Goal: Task Accomplishment & Management: Complete application form

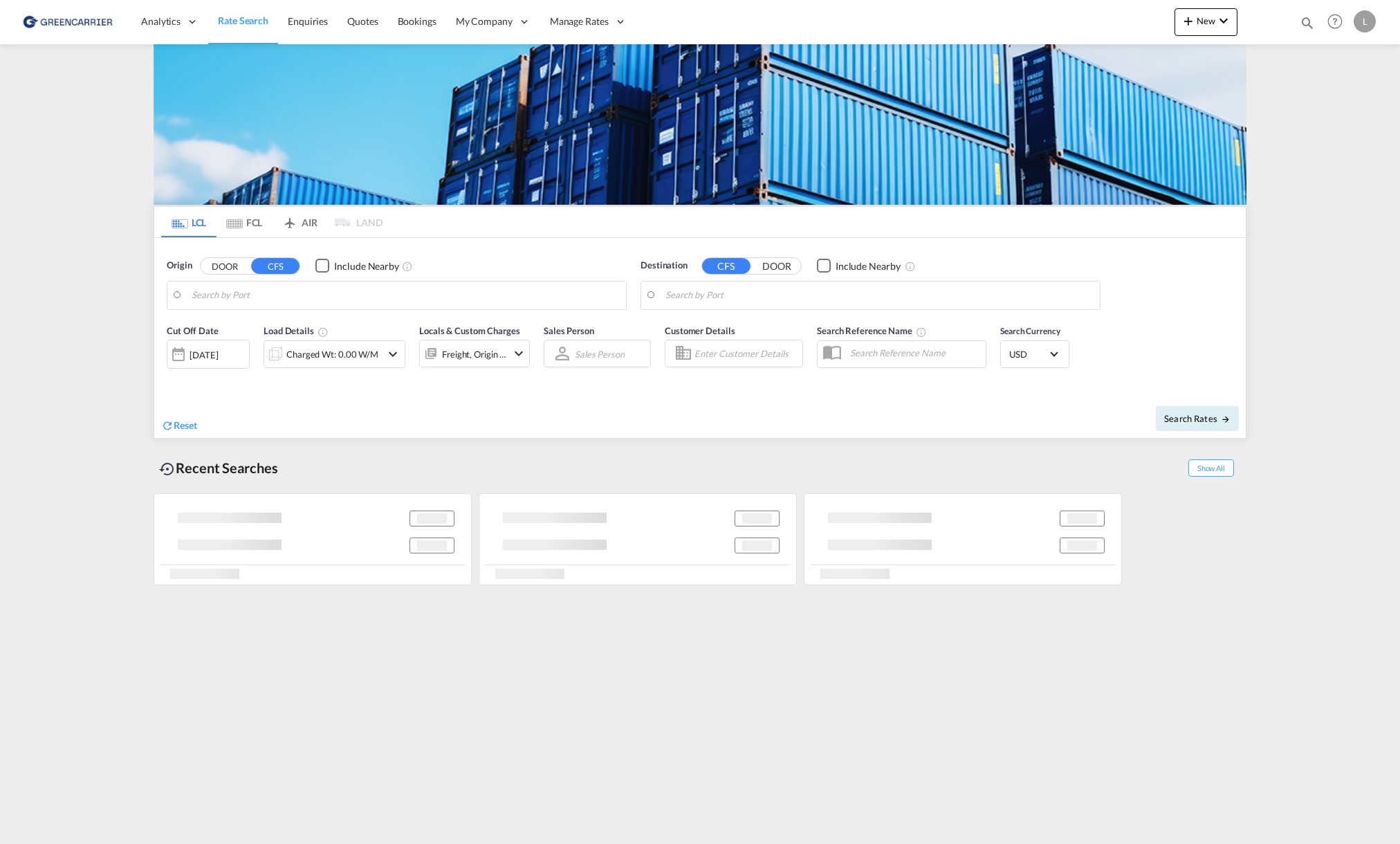
type input "[GEOGRAPHIC_DATA], NOOSL"
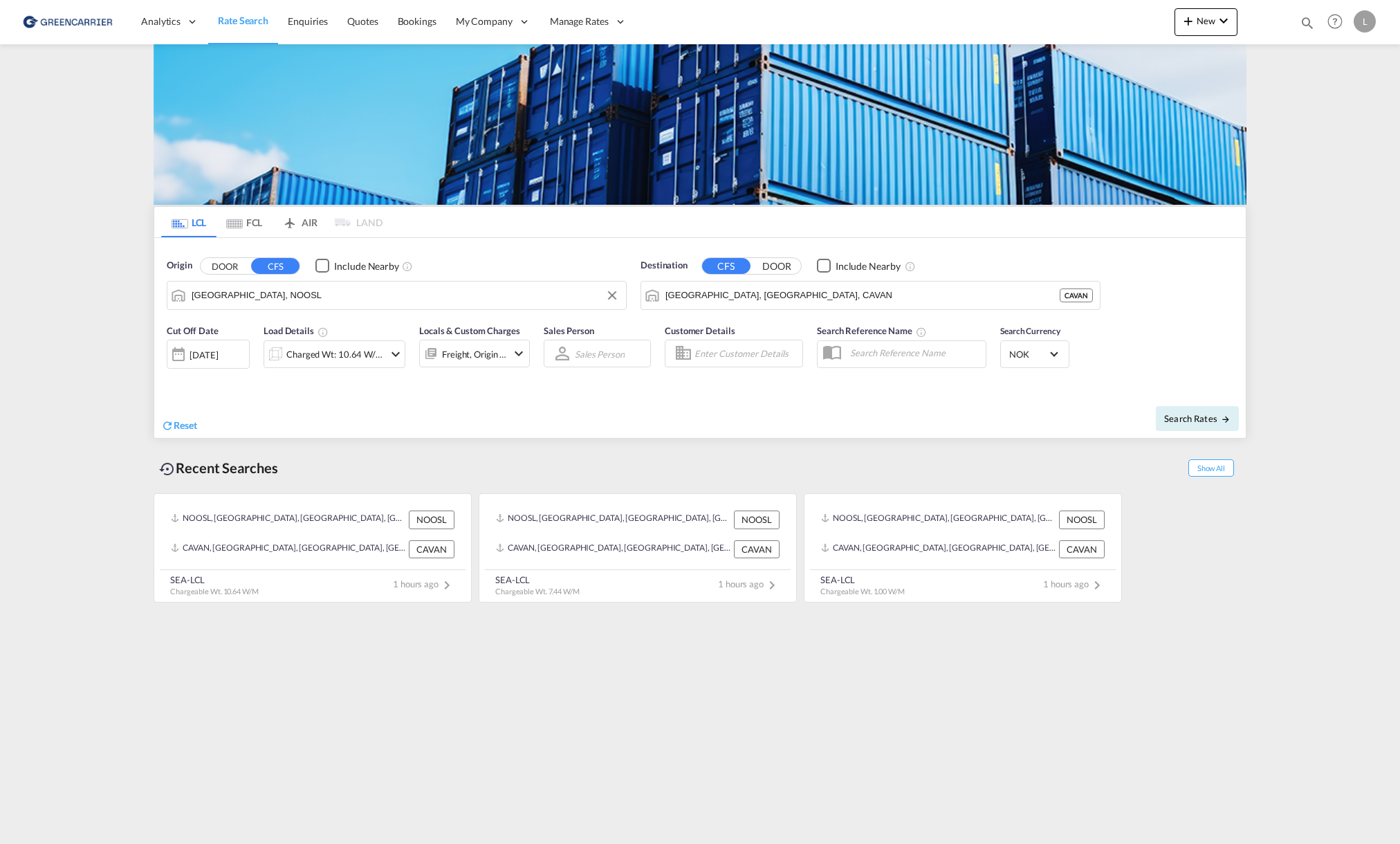
click at [269, 292] on input "[GEOGRAPHIC_DATA], NOOSL" at bounding box center [405, 295] width 427 height 21
click at [835, 292] on input "[GEOGRAPHIC_DATA], [GEOGRAPHIC_DATA], CAVAN" at bounding box center [879, 295] width 427 height 21
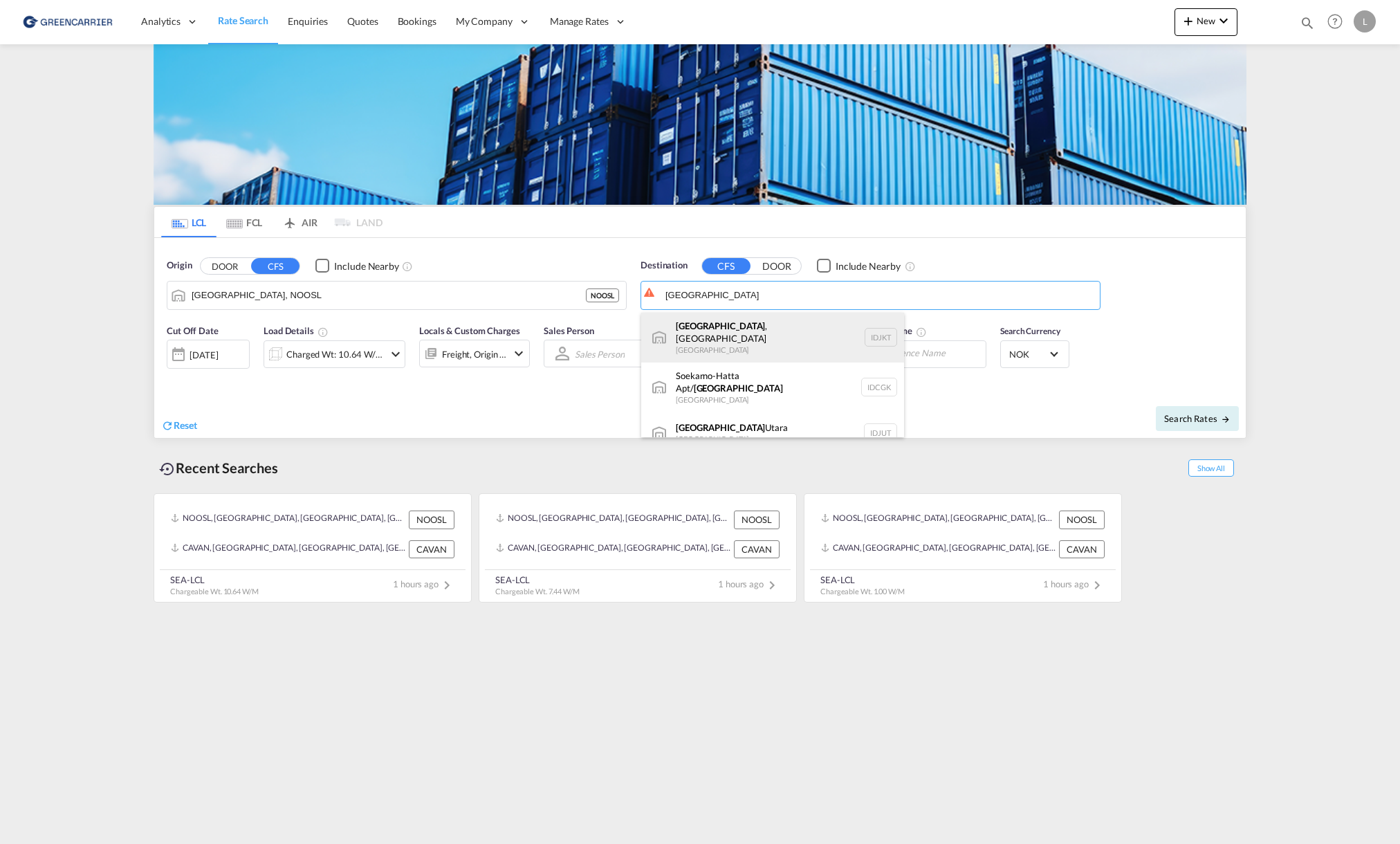
click at [761, 335] on div "Jakarta , Java Indonesia IDJKT" at bounding box center [772, 337] width 263 height 50
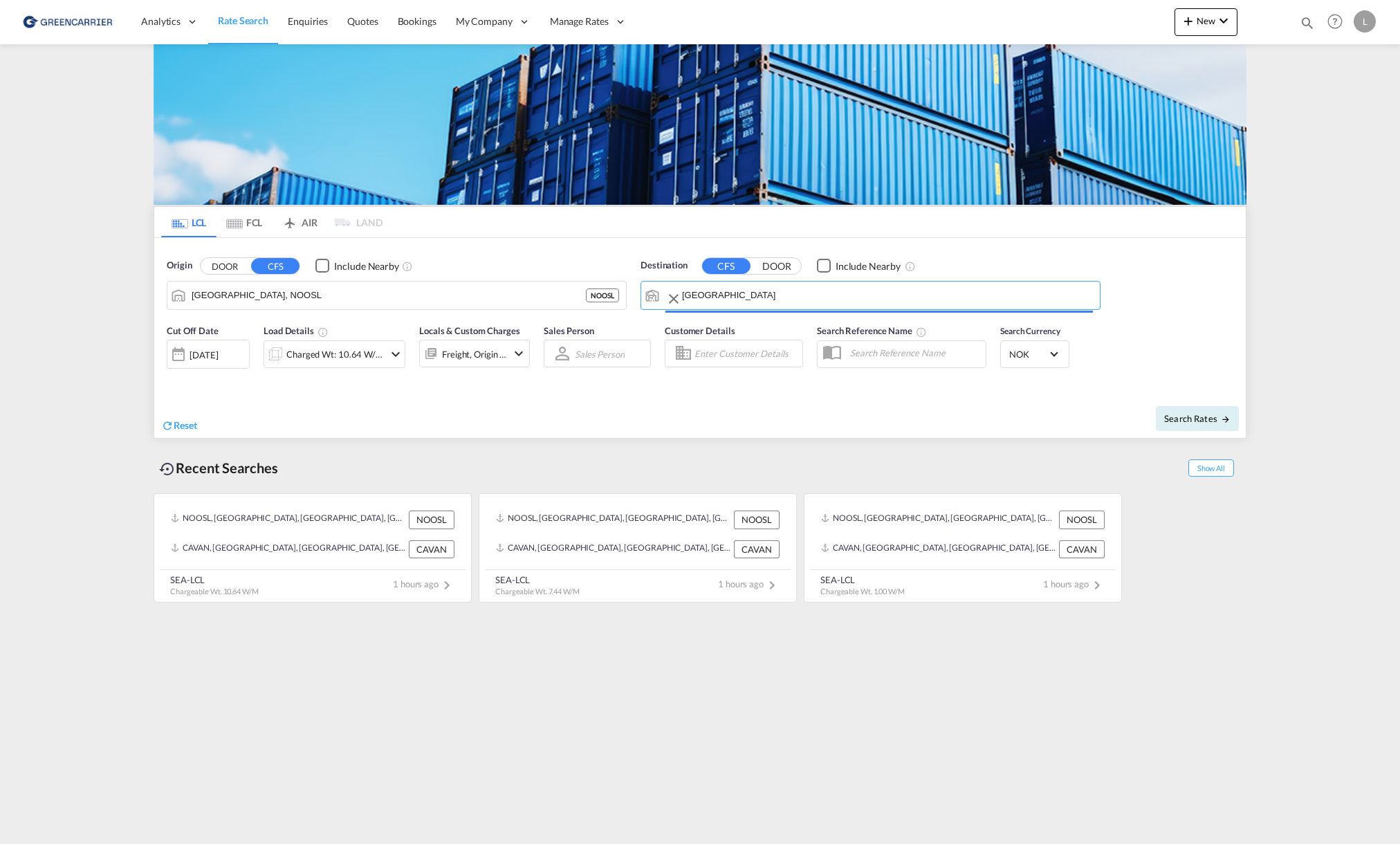
type input "[GEOGRAPHIC_DATA], [GEOGRAPHIC_DATA], IDJKT"
click at [361, 356] on div "Charged Wt: 10.64 W/M" at bounding box center [334, 354] width 97 height 19
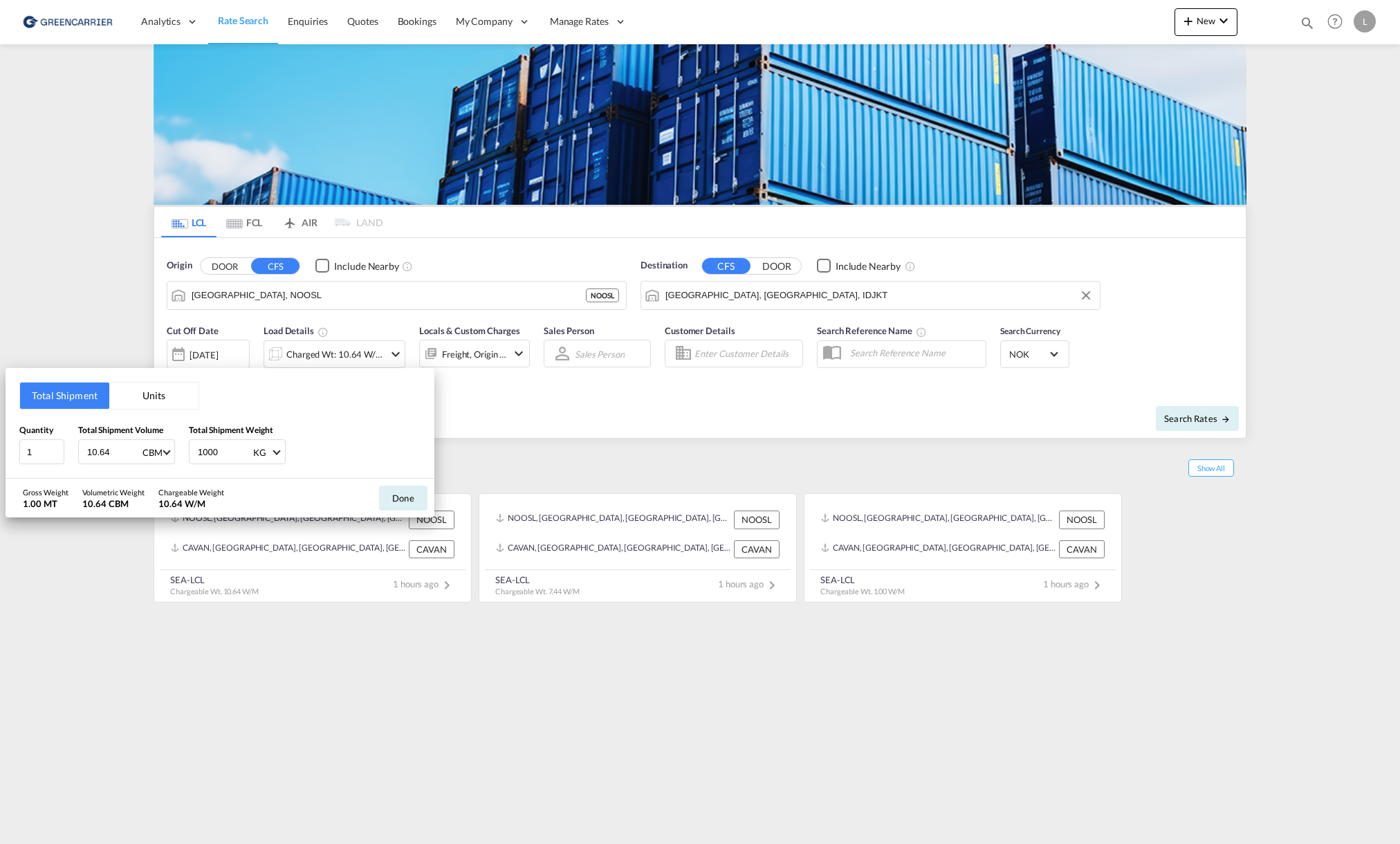
drag, startPoint x: 111, startPoint y: 449, endPoint x: -92, endPoint y: 445, distance: 203.0
click at [0, 445] on html "Analytics Reports Dashboard Rate Search Enquiries Quotes" at bounding box center [700, 422] width 1400 height 844
type input "10"
click at [396, 494] on button "Done" at bounding box center [403, 498] width 48 height 25
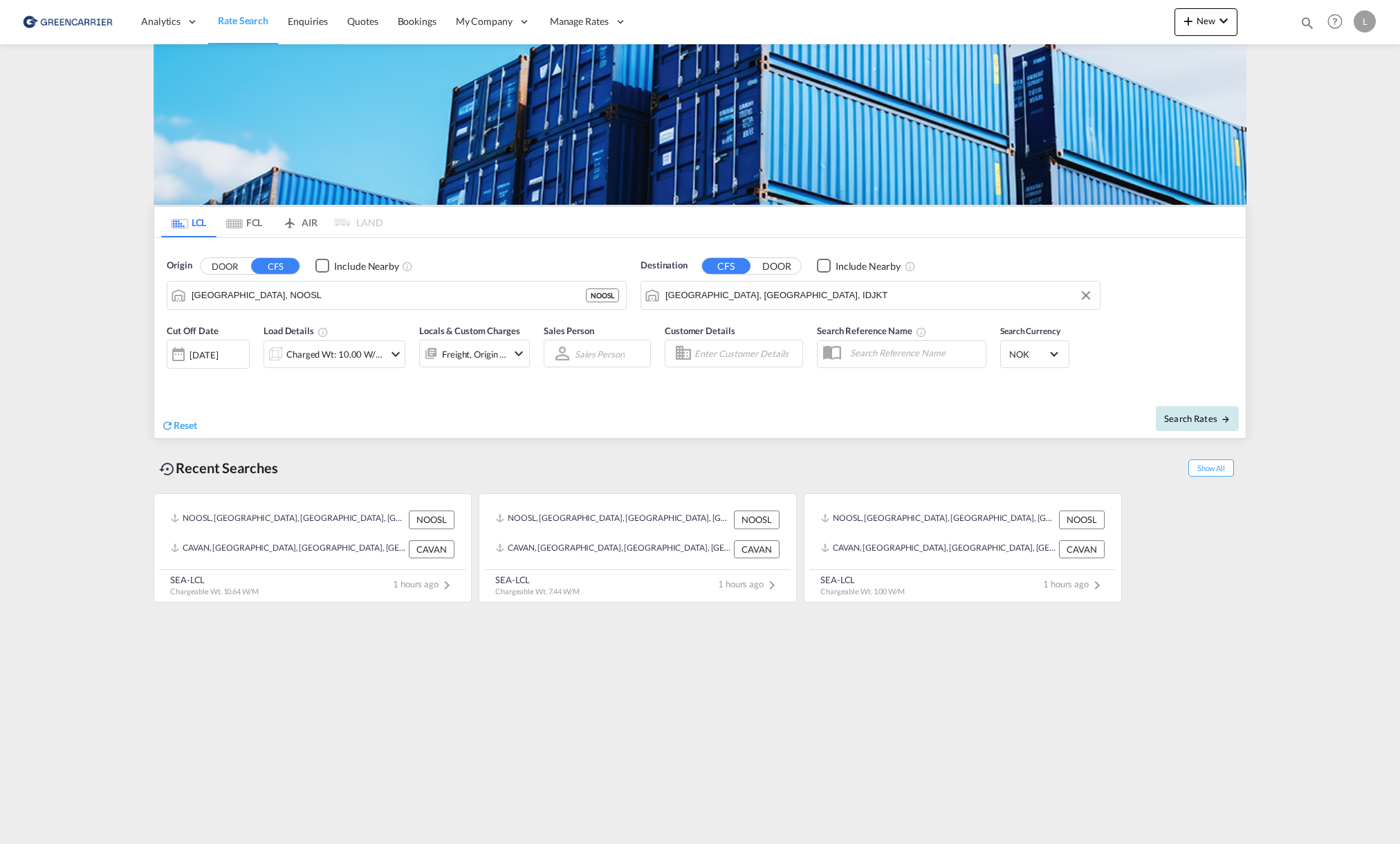
click at [1195, 413] on span "Search Rates" at bounding box center [1197, 418] width 67 height 11
type input "NOOSL to IDJKT / [DATE]"
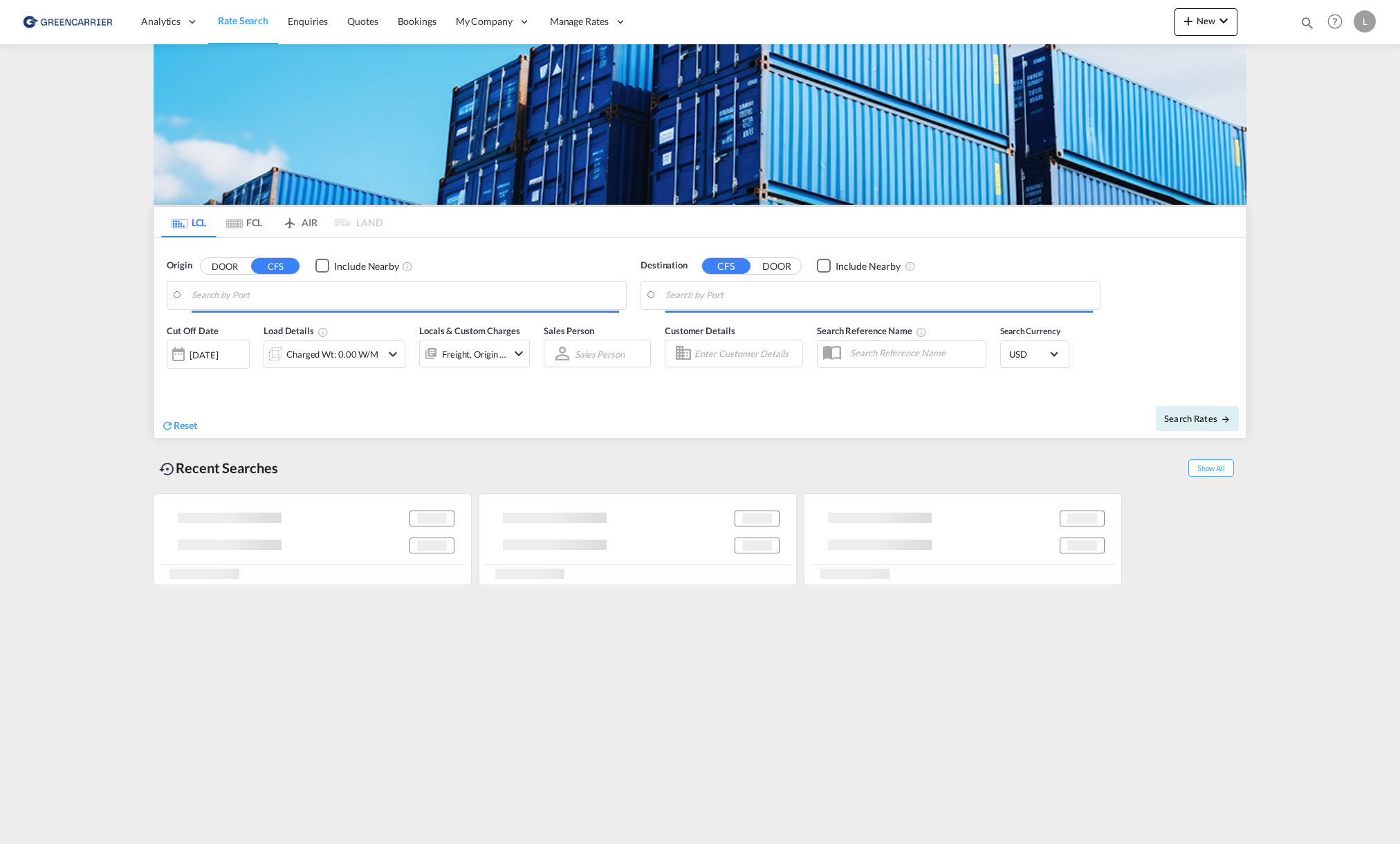
type input "[GEOGRAPHIC_DATA], NOOSL"
type input "[GEOGRAPHIC_DATA], [GEOGRAPHIC_DATA], IDJKT"
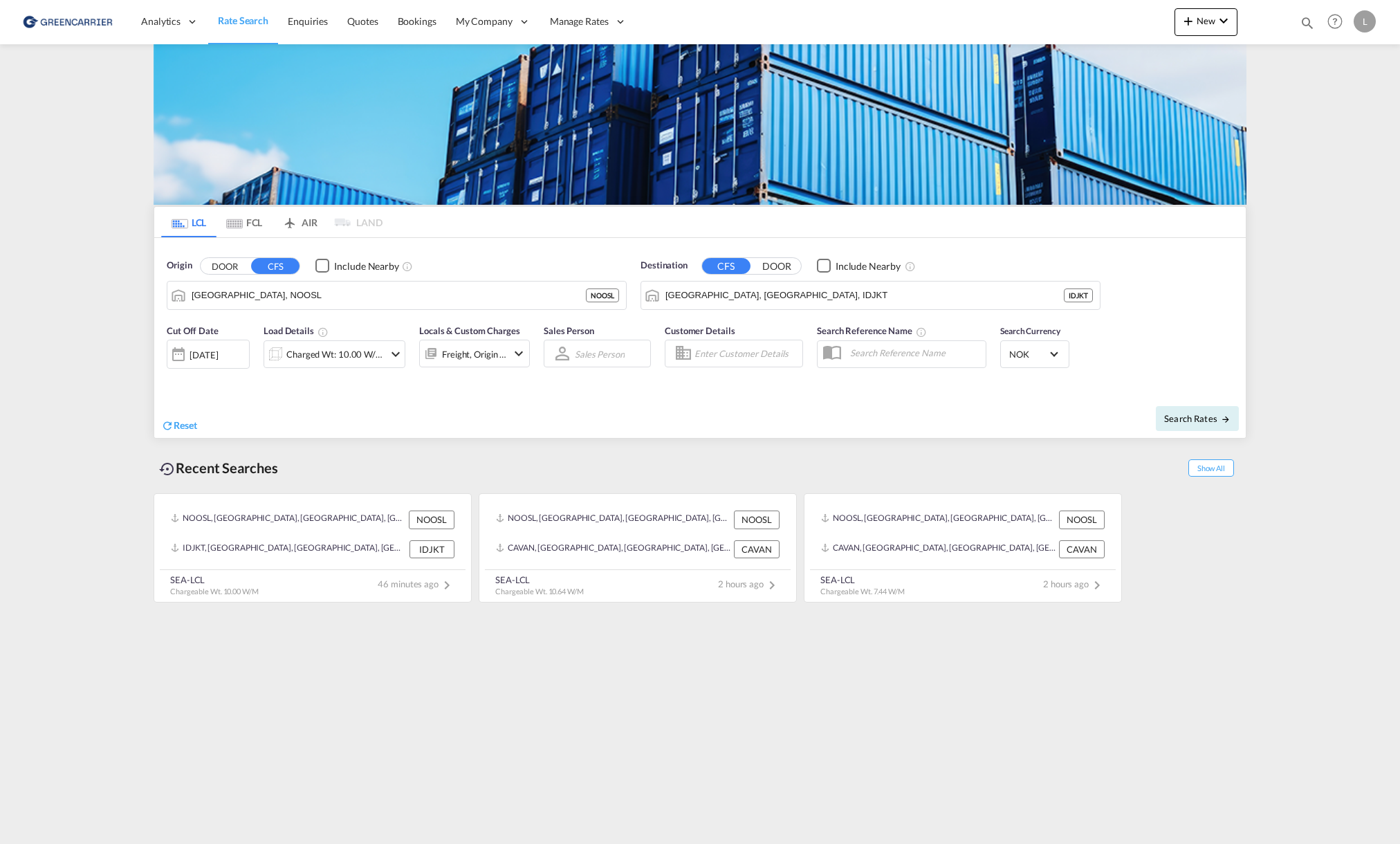
drag, startPoint x: 499, startPoint y: 239, endPoint x: 21, endPoint y: 221, distance: 478.3
click at [0, 0] on link "Users" at bounding box center [0, 0] width 0 height 0
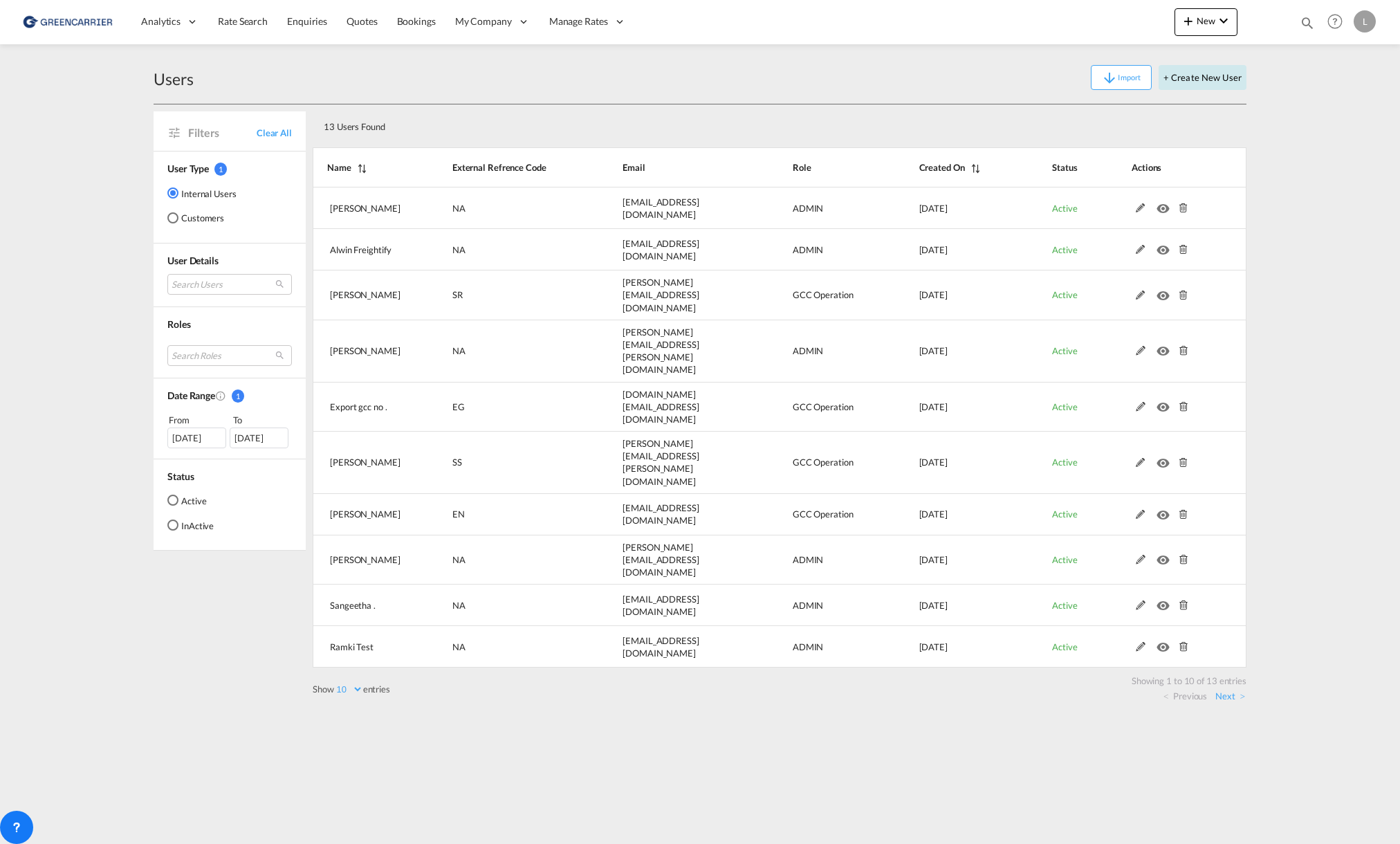
click at [1192, 84] on button "+ Create New User" at bounding box center [1202, 77] width 88 height 25
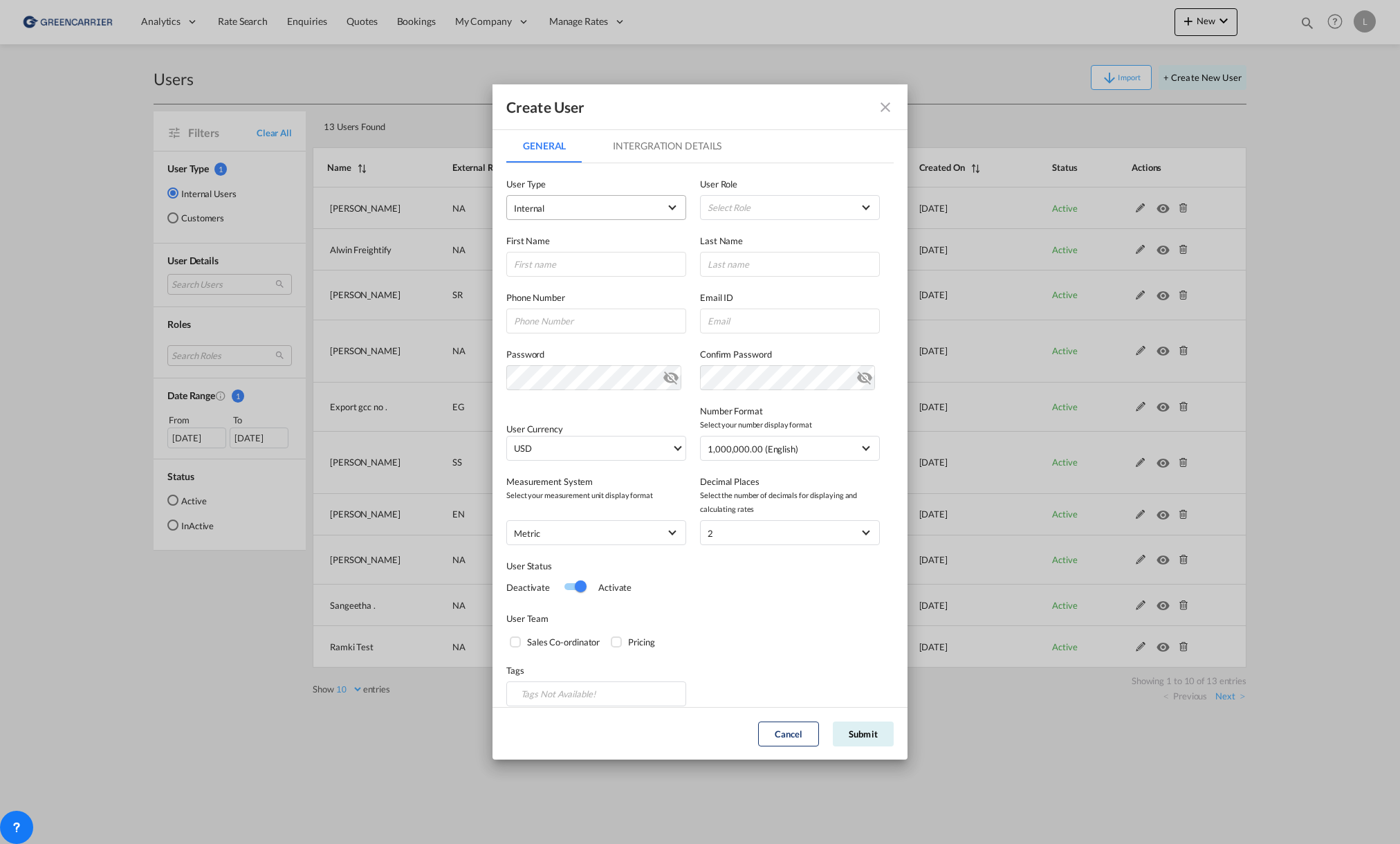
click at [602, 210] on span "Internal" at bounding box center [587, 208] width 145 height 14
click at [557, 242] on md-option "Customer" at bounding box center [594, 240] width 182 height 33
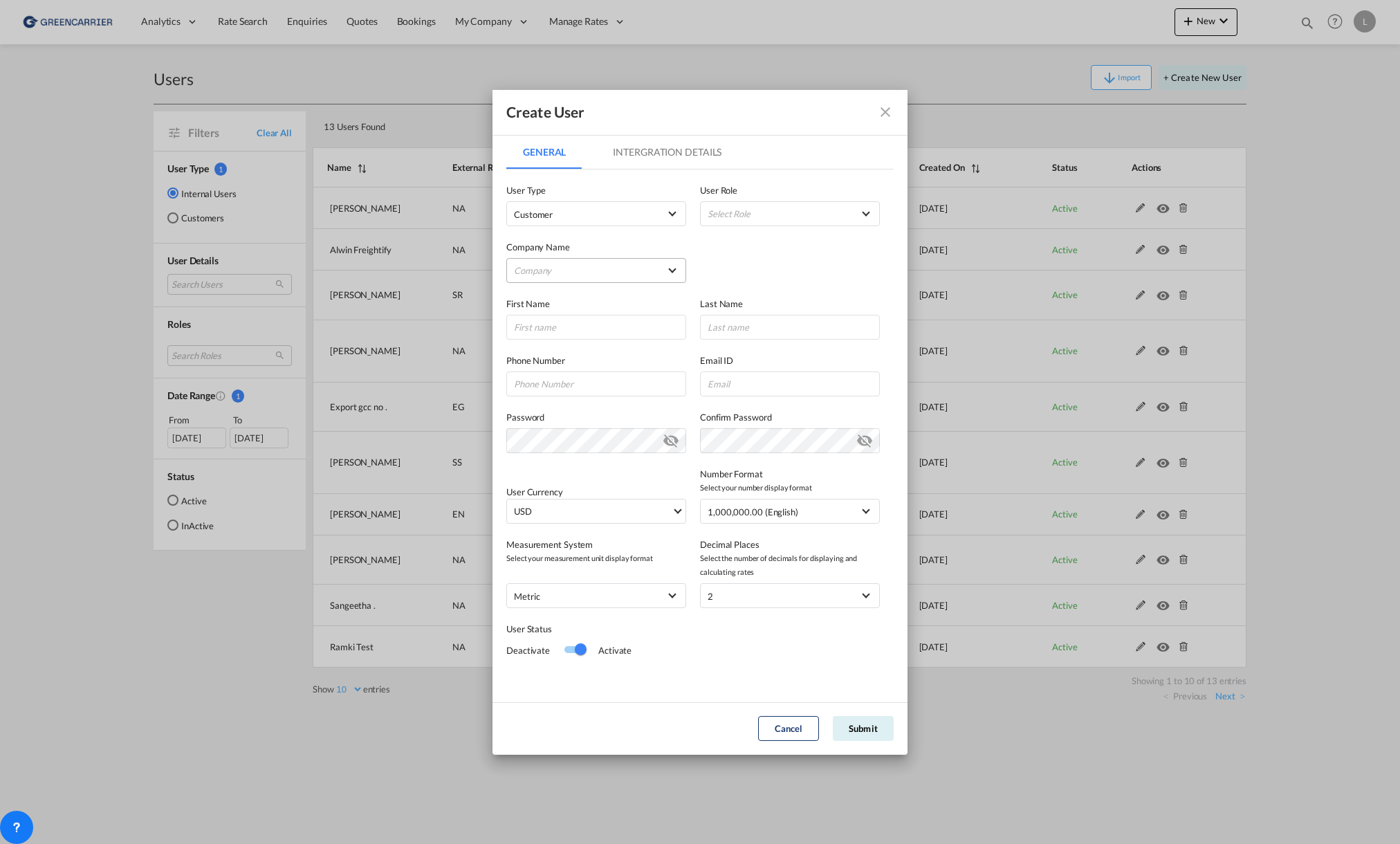
click at [608, 266] on md-select "Company abc Blue Water Shipping AS Bring Cargo AS FREJA Transport & Logistics A…" at bounding box center [596, 270] width 180 height 25
click at [583, 332] on md-option "Bring Cargo AS" at bounding box center [600, 336] width 214 height 33
click at [567, 327] on input "GeneralIntergration Details ..." at bounding box center [596, 327] width 180 height 25
type input "Laurence"
type input "Ivarsen"
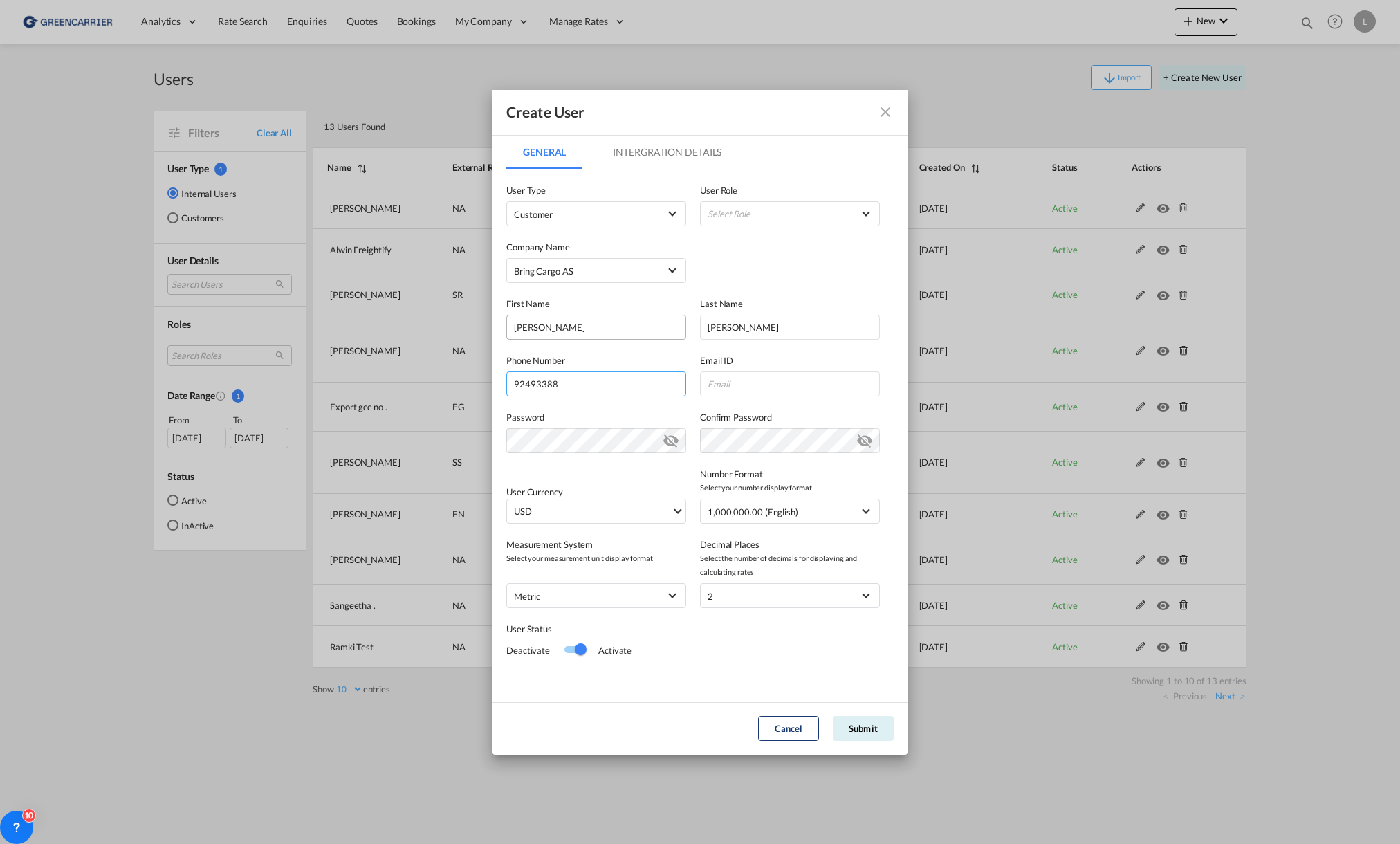
type input "92493388"
paste input "sea.oslo@bring.com"
type input "sea.oslo@bring.com"
click at [610, 478] on div "User Currency USD د.إ AED United Arab Emirates Dirham Af AFN Afghan afghani Lek…" at bounding box center [700, 488] width 388 height 71
click at [610, 506] on span "USD" at bounding box center [593, 512] width 158 height 14
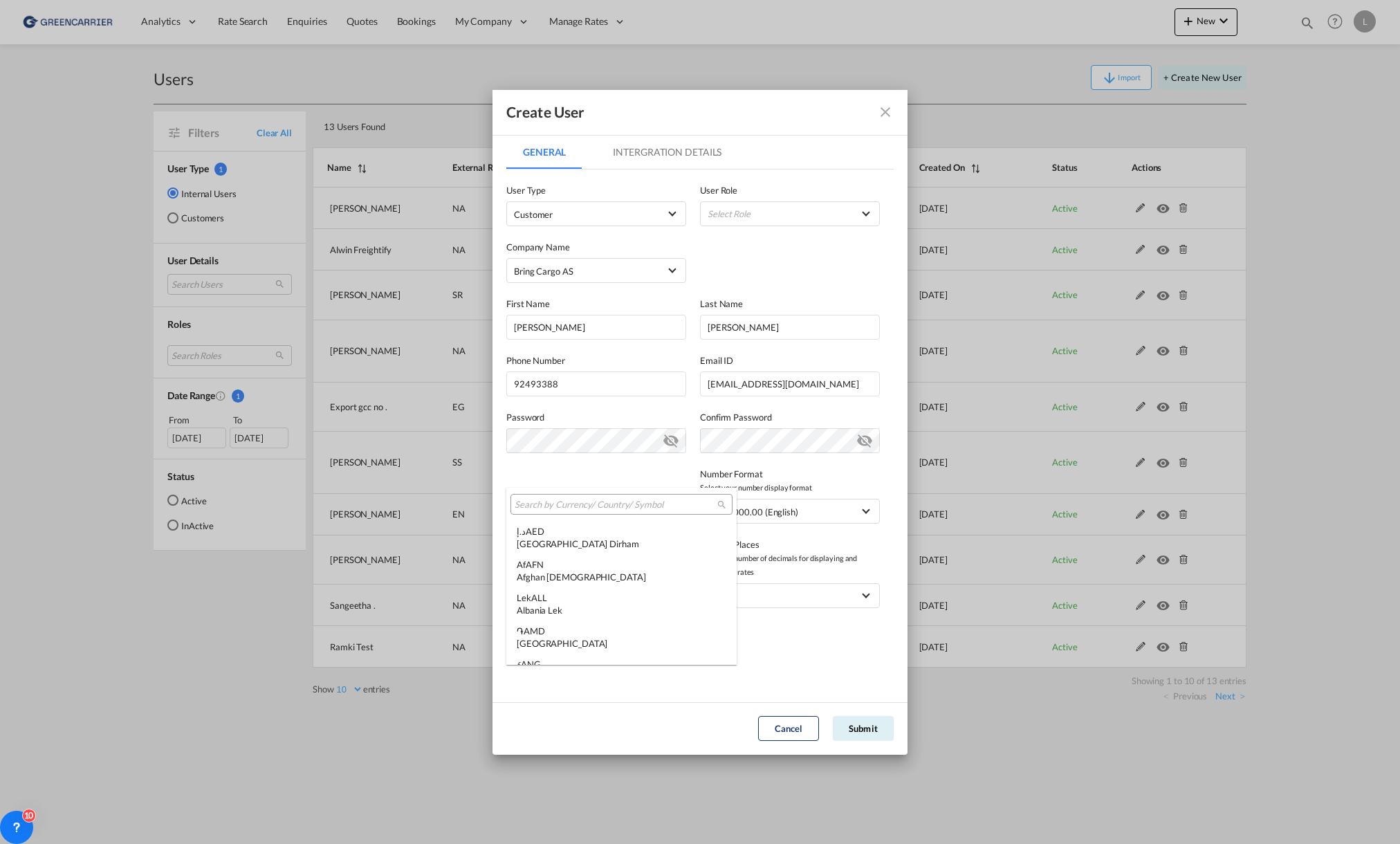
scroll to position [4777, 0]
click at [663, 580] on div "United States Dollar" at bounding box center [621, 582] width 209 height 13
click at [747, 211] on md-select "Select Role BCO GLOBAL GCC Customer FCL USER_DEFINED GCC Customer FCL & LCL USE…" at bounding box center [790, 213] width 180 height 25
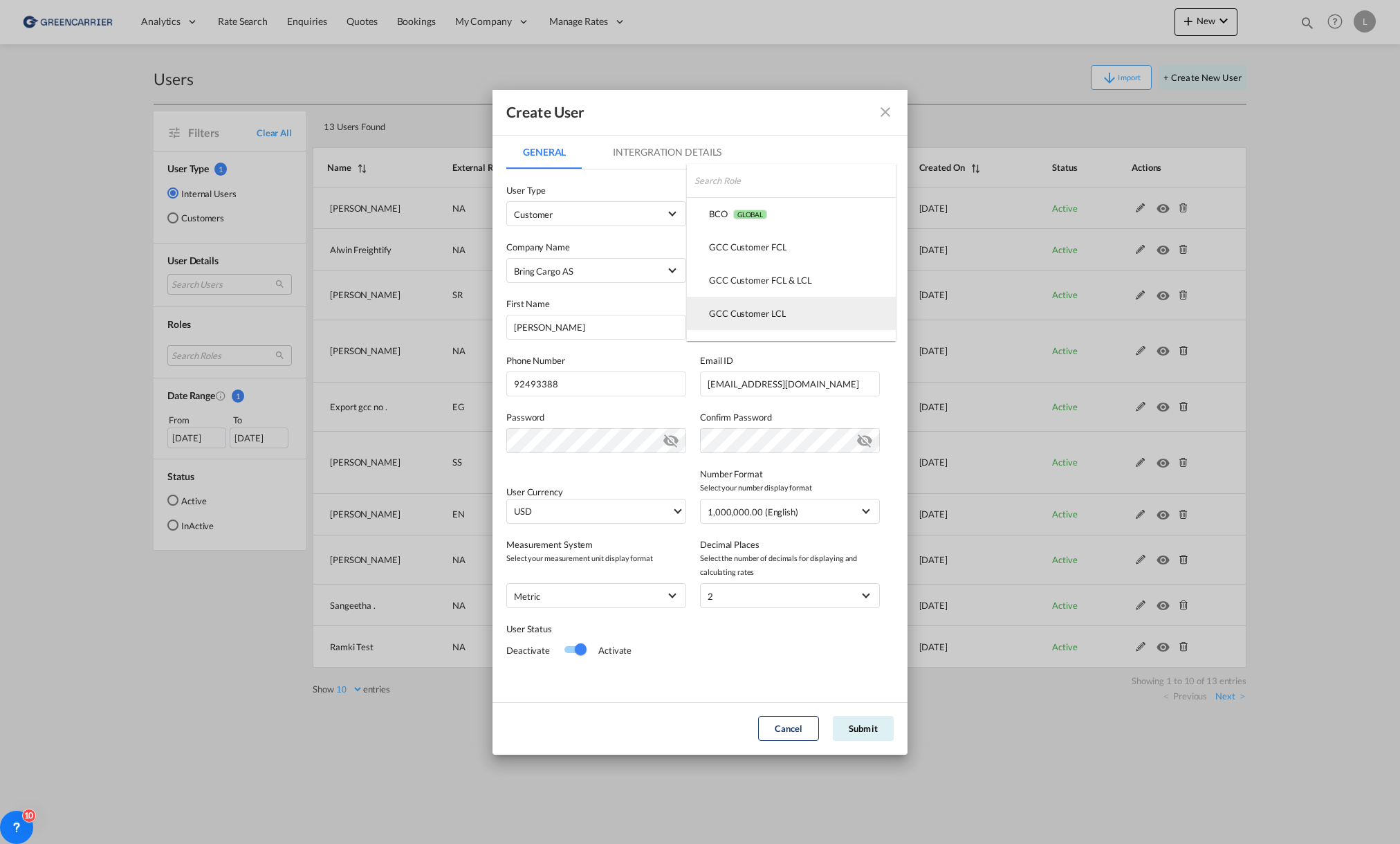
click at [793, 305] on md-option "GCC Customer LCL USER_DEFINED" at bounding box center [790, 313] width 209 height 33
click at [870, 728] on button "Submit" at bounding box center [863, 728] width 61 height 25
